Goal: Information Seeking & Learning: Check status

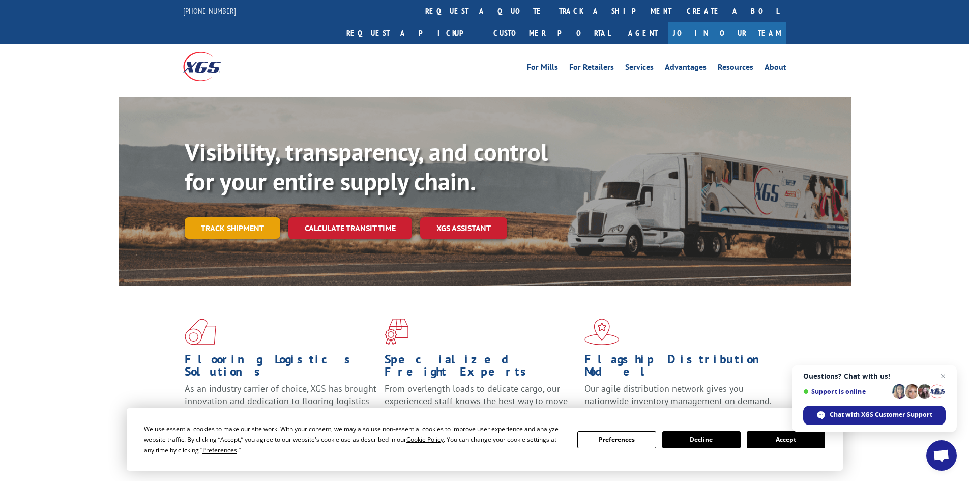
click at [244, 217] on link "Track shipment" at bounding box center [233, 227] width 96 height 21
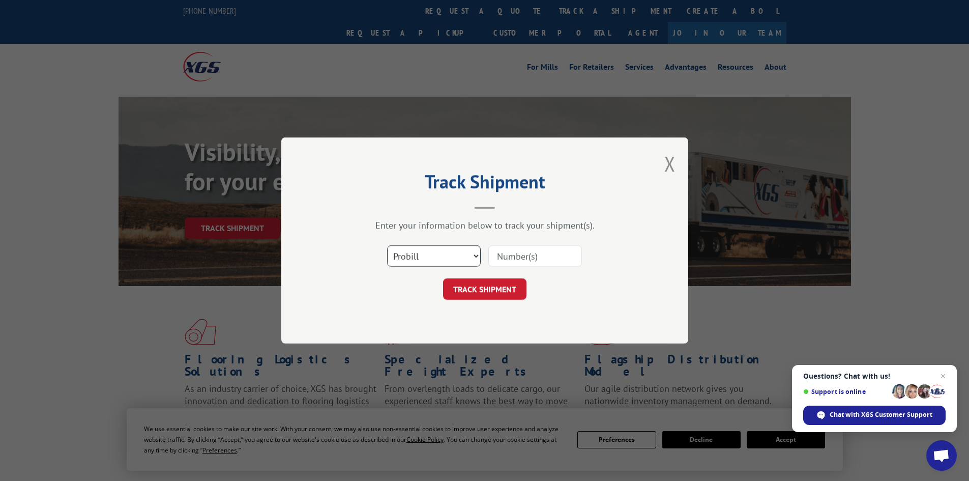
click at [436, 264] on select "Select category... Probill BOL PO" at bounding box center [434, 255] width 94 height 21
select select "po"
click at [387, 245] on select "Select category... Probill BOL PO" at bounding box center [434, 255] width 94 height 21
click at [529, 256] on input at bounding box center [535, 255] width 94 height 21
paste input "32501101"
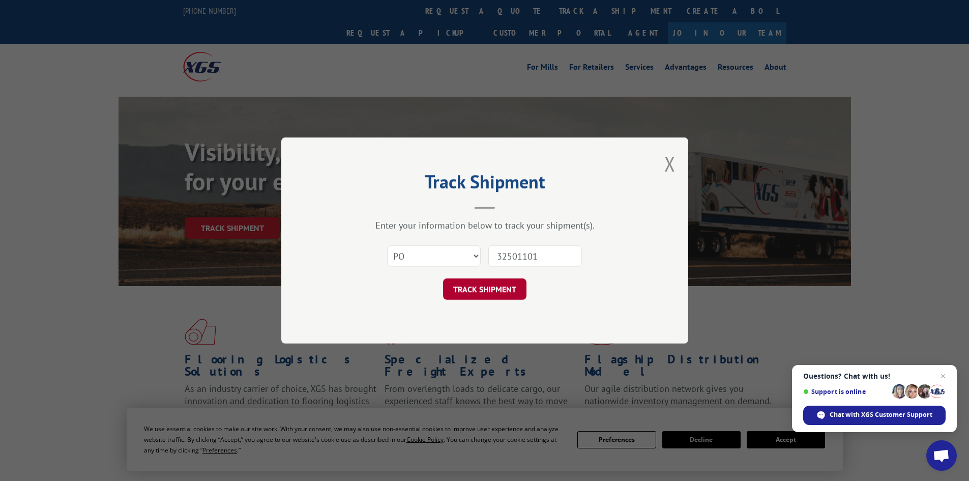
type input "32501101"
click at [488, 281] on button "TRACK SHIPMENT" at bounding box center [484, 288] width 83 height 21
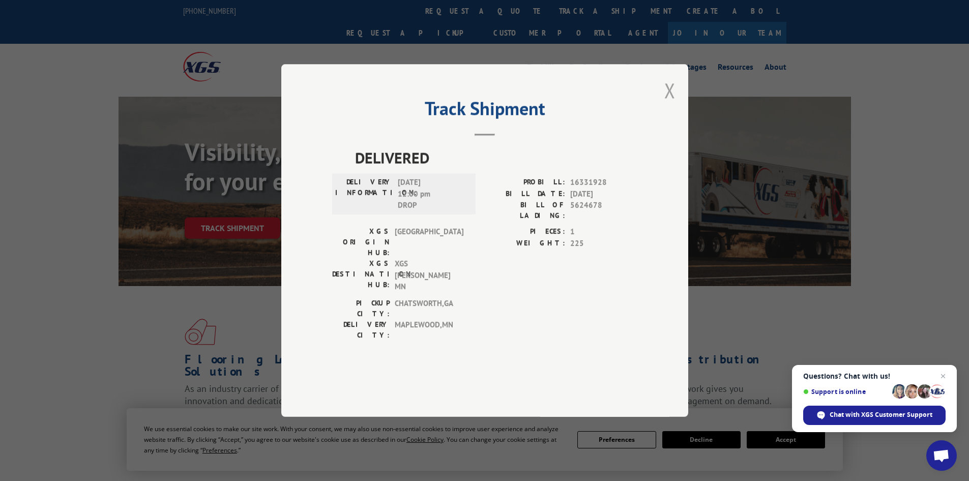
click at [670, 104] on button "Close modal" at bounding box center [669, 90] width 11 height 27
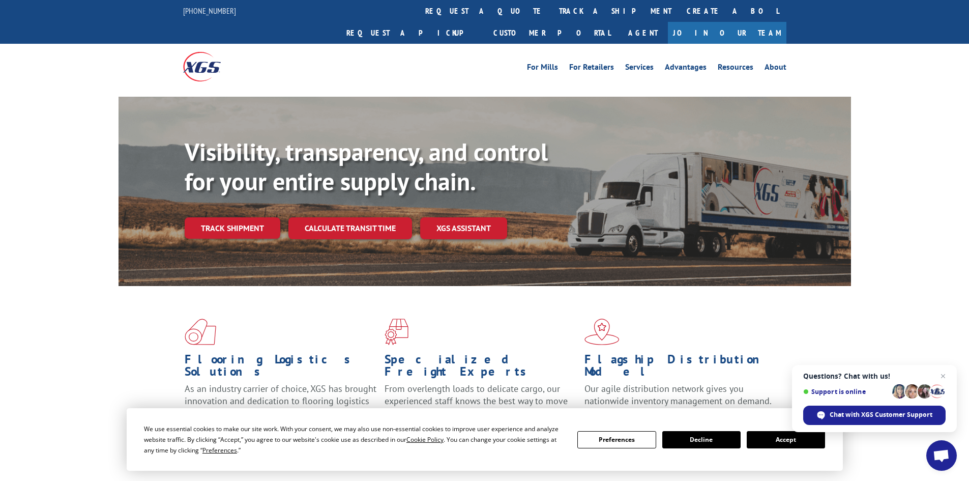
click at [230, 219] on div "Visibility, transparency, and control for your entire supply chain. Track shipm…" at bounding box center [518, 208] width 666 height 142
click at [252, 217] on link "Track shipment" at bounding box center [233, 227] width 96 height 21
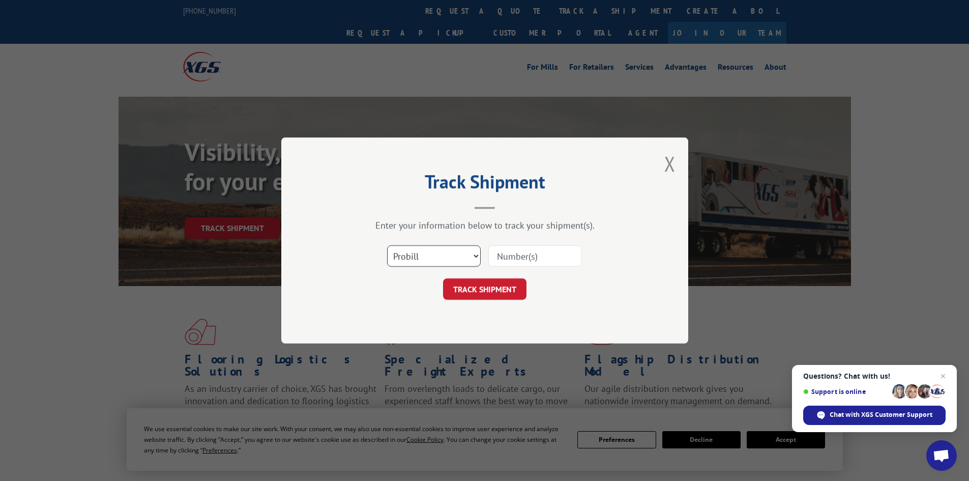
click at [420, 255] on select "Select category... Probill BOL PO" at bounding box center [434, 255] width 94 height 21
select select "po"
click at [387, 245] on select "Select category... Probill BOL PO" at bounding box center [434, 255] width 94 height 21
click at [537, 246] on input at bounding box center [535, 255] width 94 height 21
paste input "32500962"
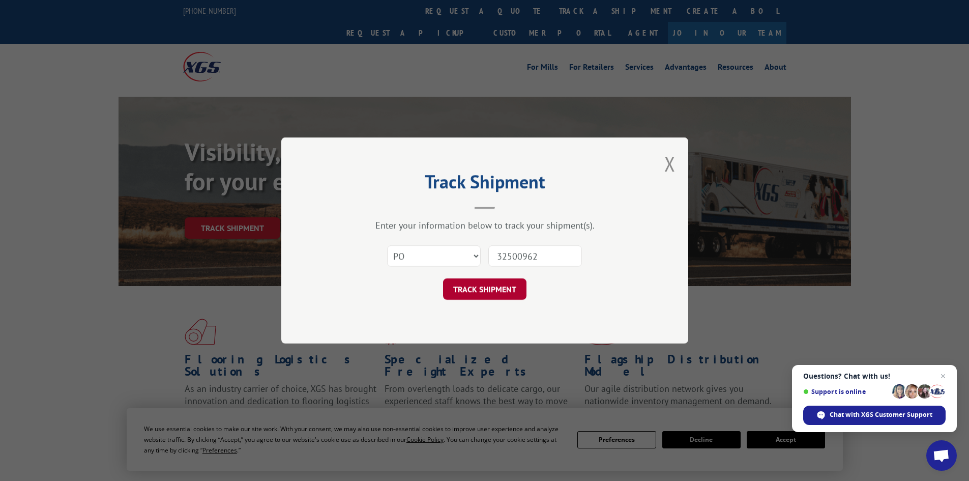
type input "32500962"
click at [484, 294] on button "TRACK SHIPMENT" at bounding box center [484, 288] width 83 height 21
